Goal: Task Accomplishment & Management: Use online tool/utility

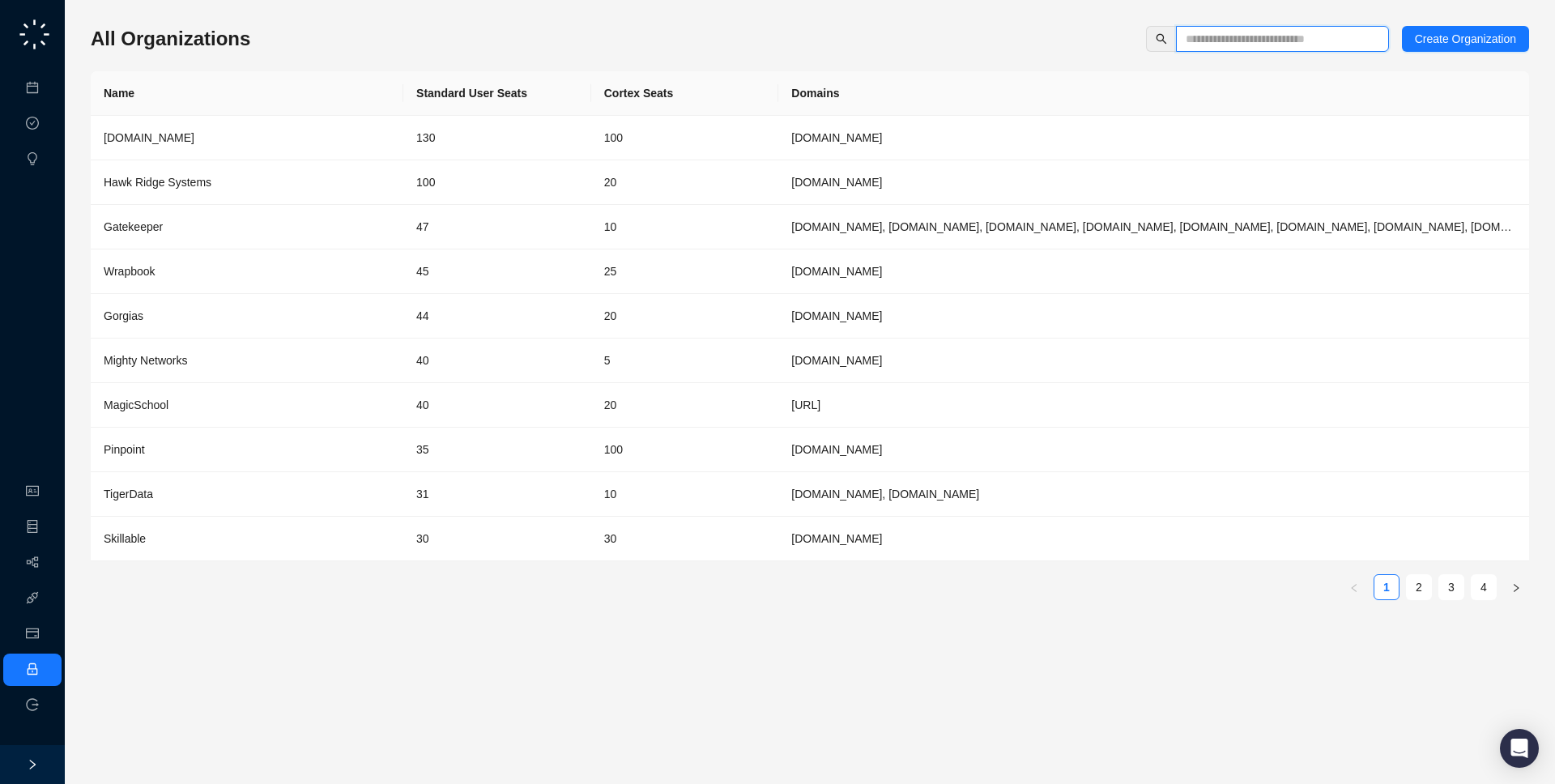
click at [1267, 40] on input "text" at bounding box center [1276, 39] width 181 height 18
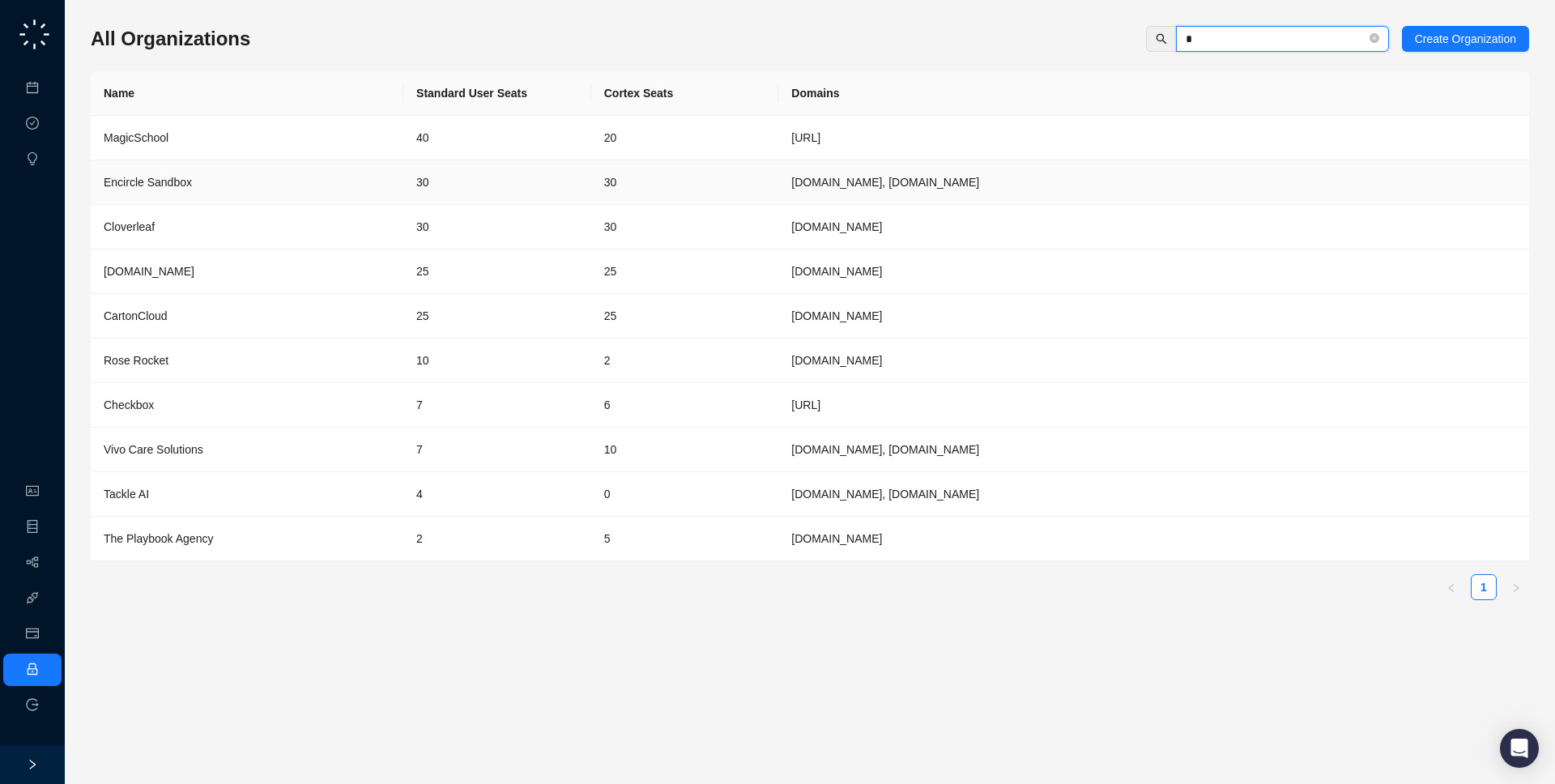
type input "*"
click at [570, 231] on td "30" at bounding box center [498, 227] width 188 height 44
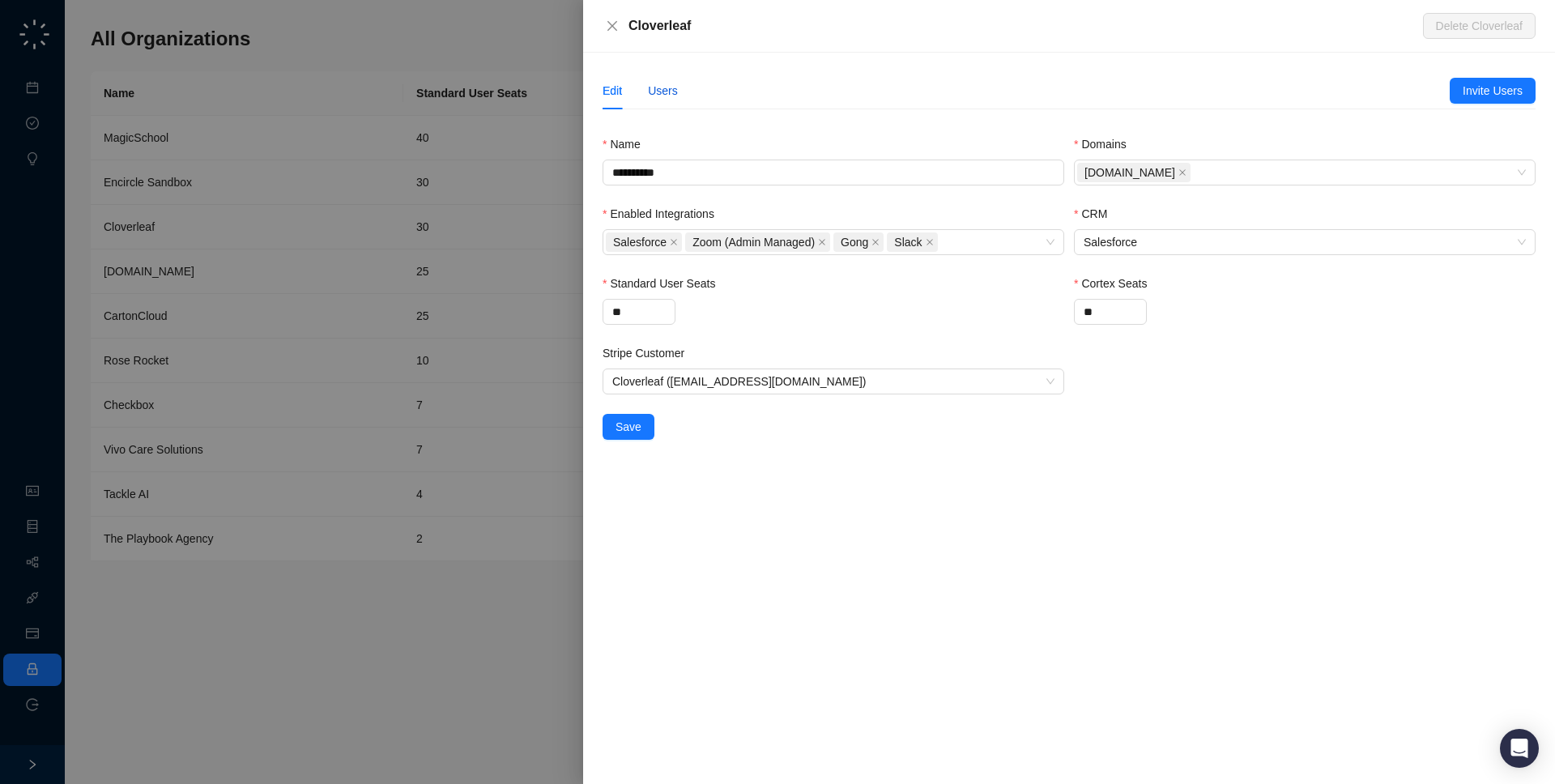
click at [657, 88] on div "Users" at bounding box center [663, 90] width 30 height 18
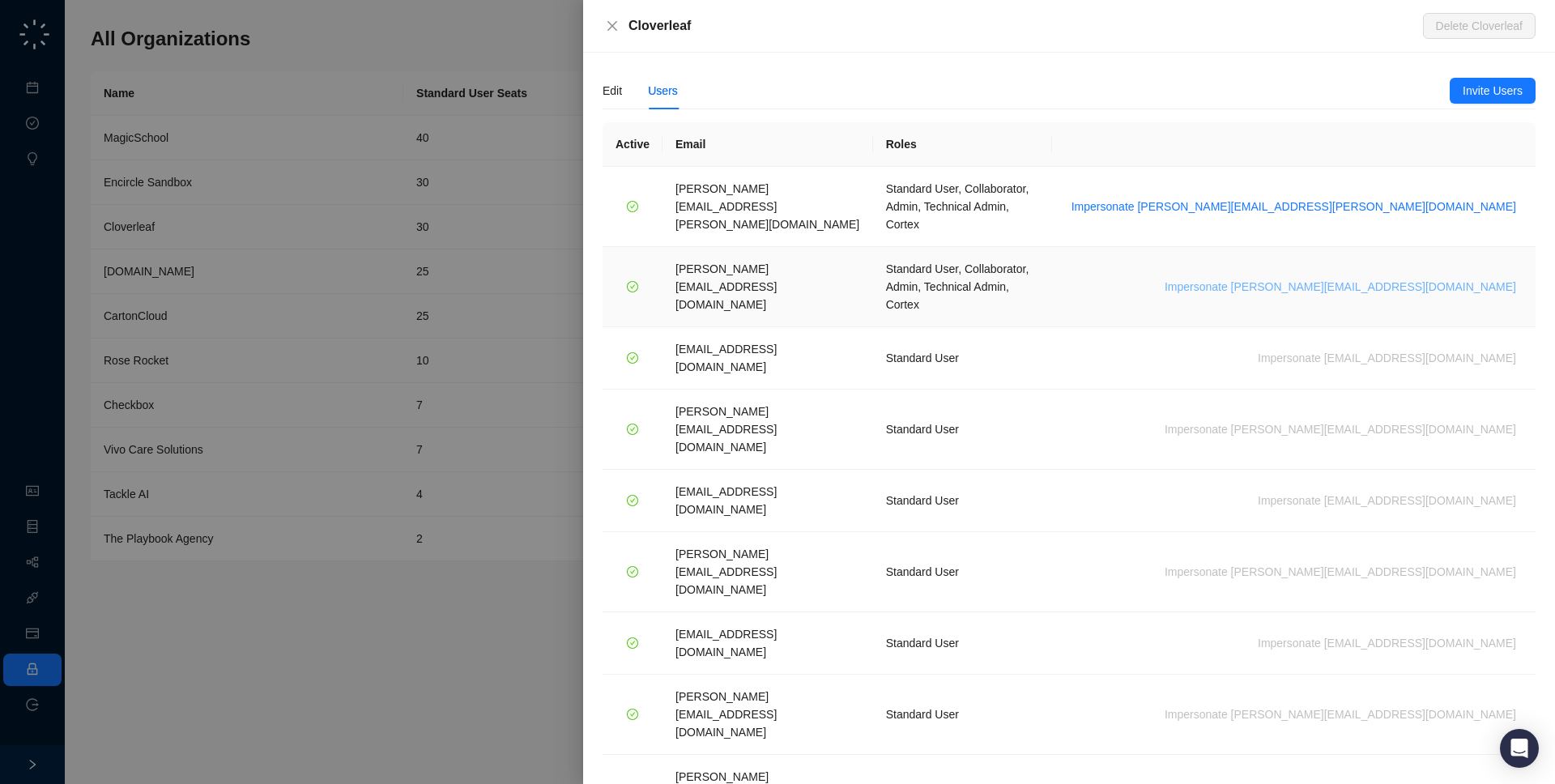
click at [1403, 278] on span "Impersonate katie@cloverleaf.me" at bounding box center [1341, 286] width 352 height 18
